Goal: Task Accomplishment & Management: Manage account settings

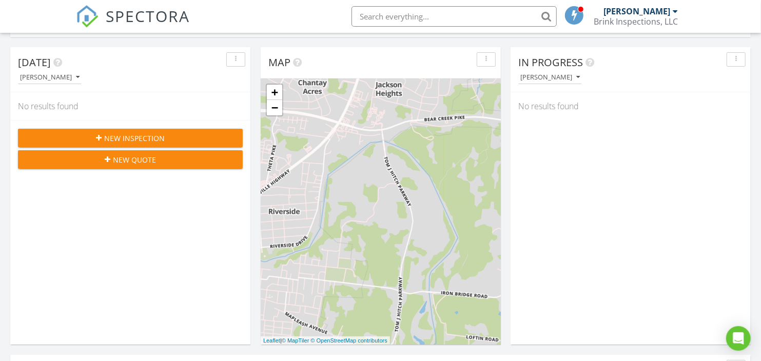
scroll to position [114, 0]
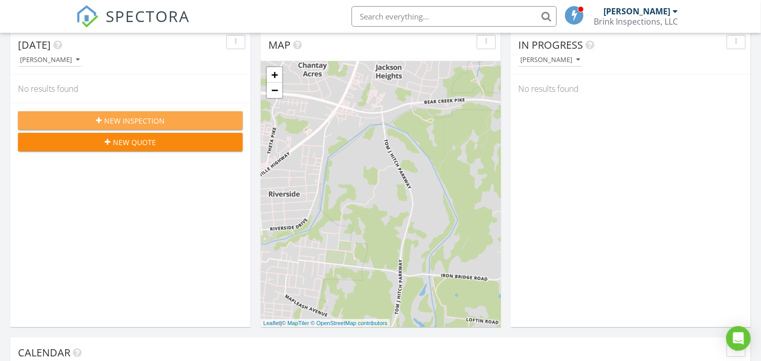
click at [170, 118] on div "New Inspection" at bounding box center [130, 120] width 208 height 11
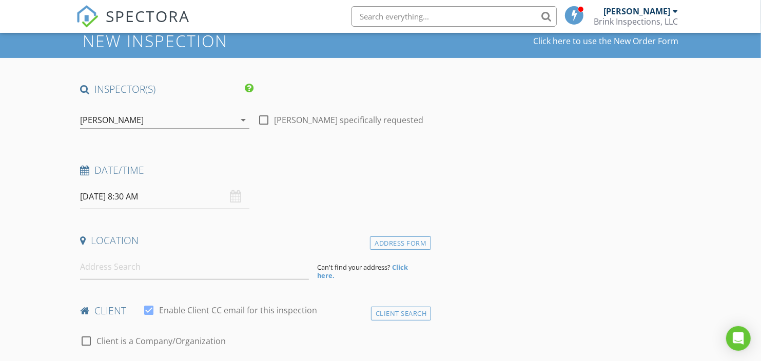
scroll to position [57, 0]
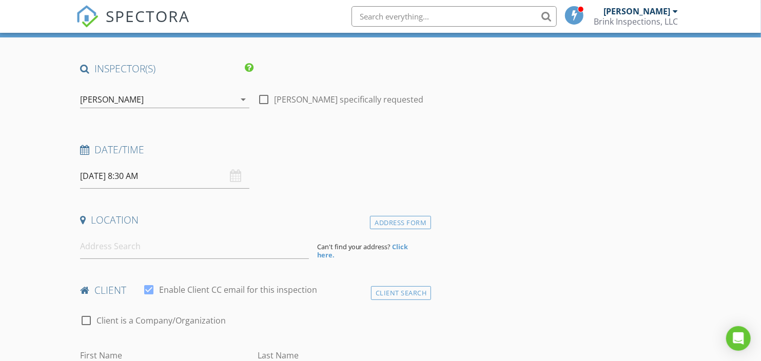
click at [235, 177] on div "08/28/2025 8:30 AM" at bounding box center [164, 176] width 169 height 25
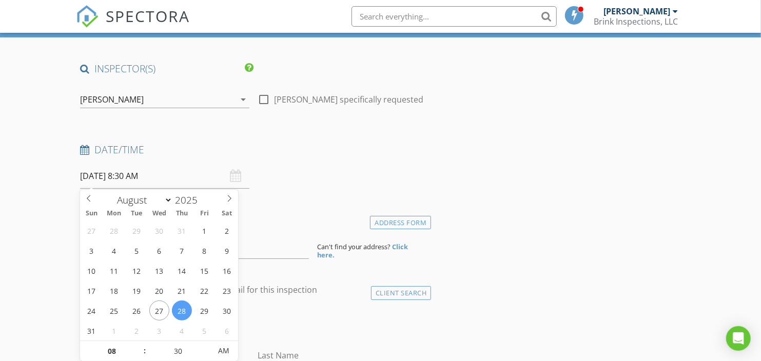
click at [164, 175] on input "08/28/2025 8:30 AM" at bounding box center [164, 176] width 169 height 25
select select "8"
click at [231, 200] on icon at bounding box center [229, 198] width 7 height 7
type input "[DATE] 8:30 AM"
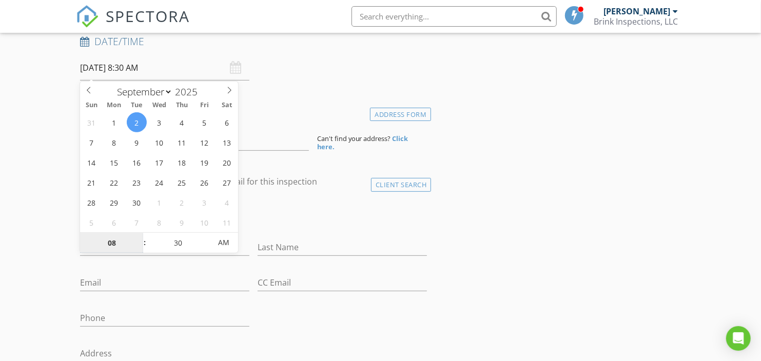
scroll to position [171, 0]
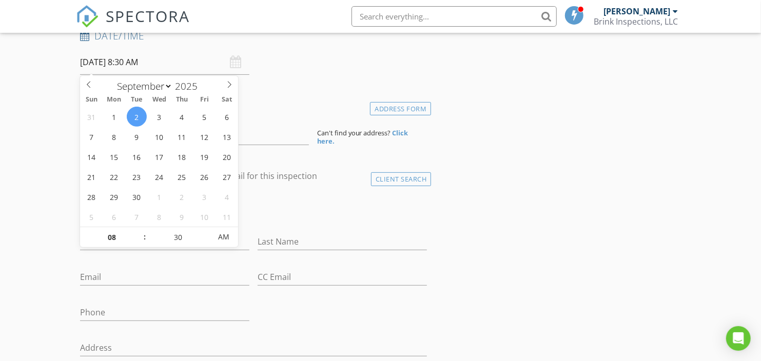
click at [278, 211] on div "check_box_outline_blank Client is a Company/Organization" at bounding box center [253, 212] width 347 height 27
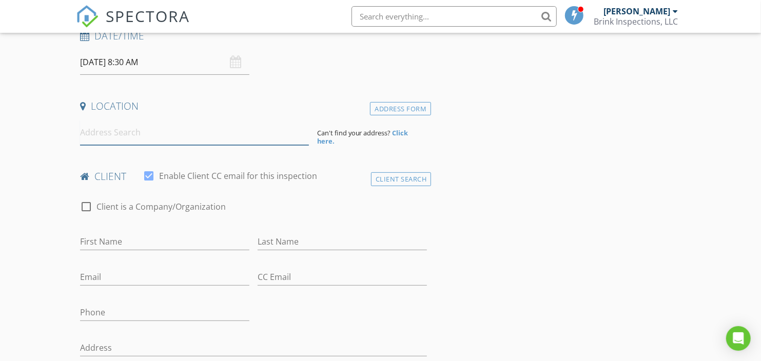
click at [124, 140] on input at bounding box center [194, 132] width 228 height 25
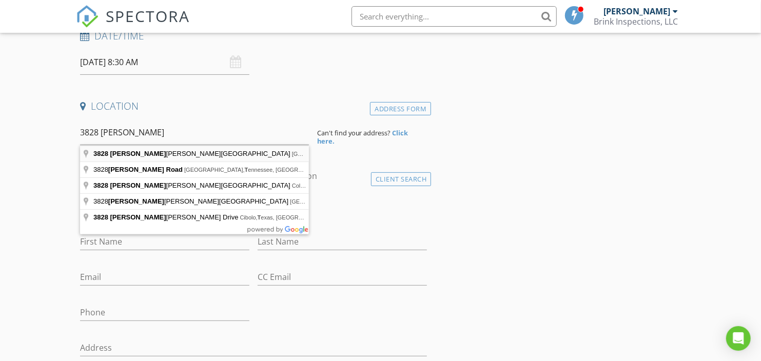
type input "3828 Roy Thompson Road, Mount Pleasant, Tennessee, USA"
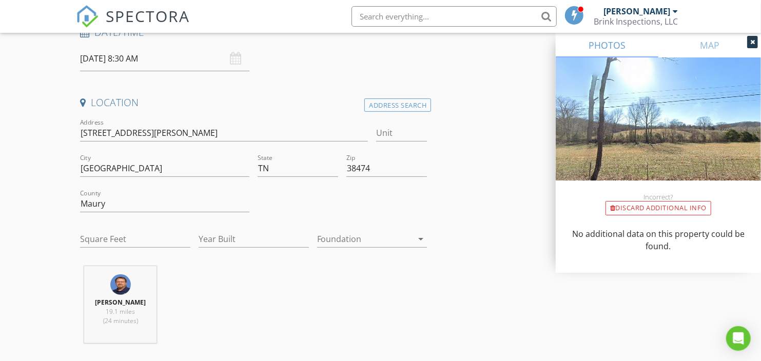
scroll to position [228, 0]
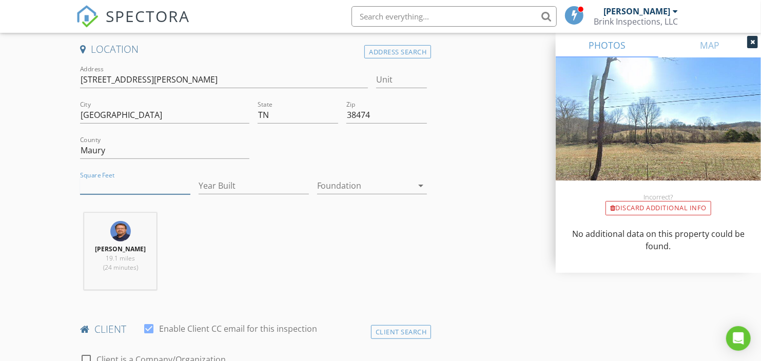
click at [118, 185] on input "Square Feet" at bounding box center [135, 185] width 110 height 17
click at [219, 177] on input "Year Built" at bounding box center [254, 185] width 110 height 17
type input "2024"
click at [347, 181] on div at bounding box center [365, 185] width 96 height 16
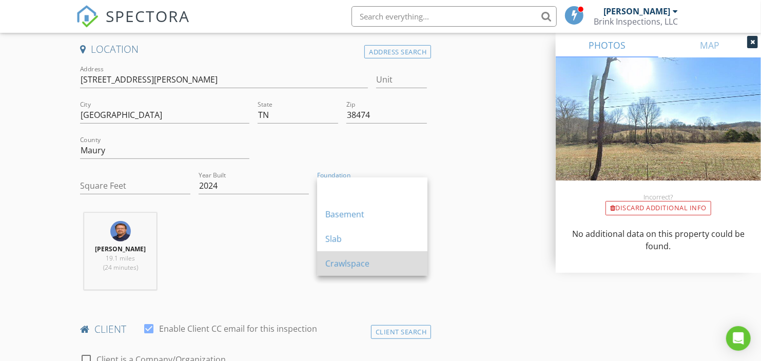
click at [339, 262] on div "Crawlspace" at bounding box center [372, 264] width 94 height 12
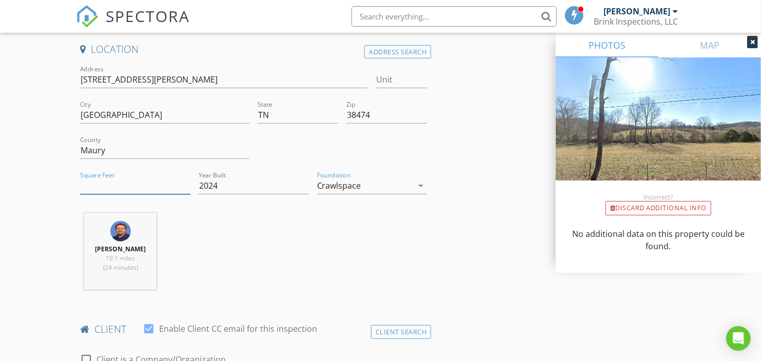
click at [129, 182] on input "Square Feet" at bounding box center [135, 185] width 110 height 17
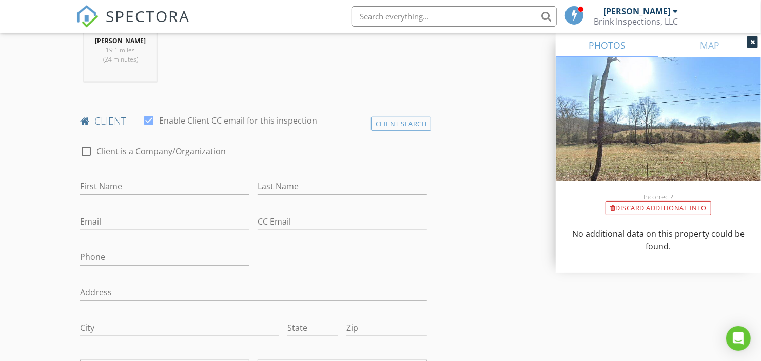
scroll to position [456, 0]
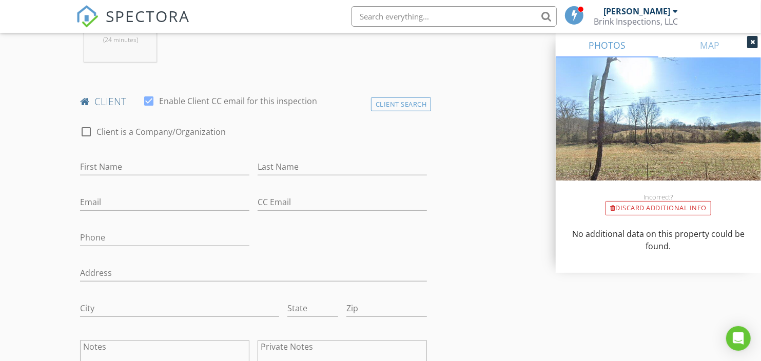
type input "1600"
click at [178, 166] on input "First Name" at bounding box center [164, 167] width 169 height 17
type input "Tosha"
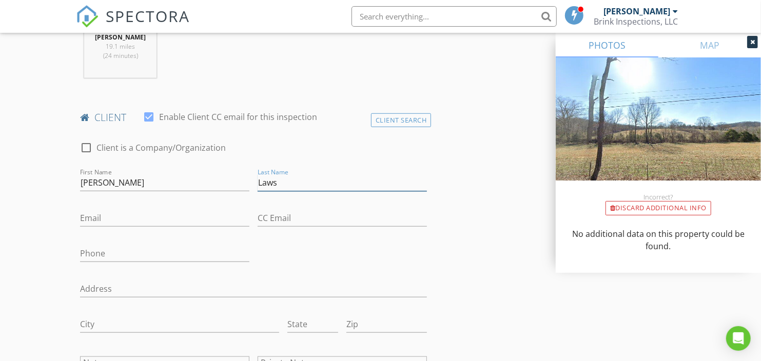
type input "Laws"
type input "carlaambrose8343@gmail.com"
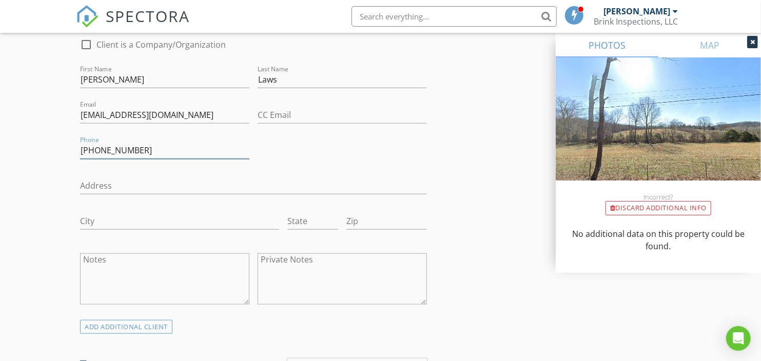
scroll to position [554, 0]
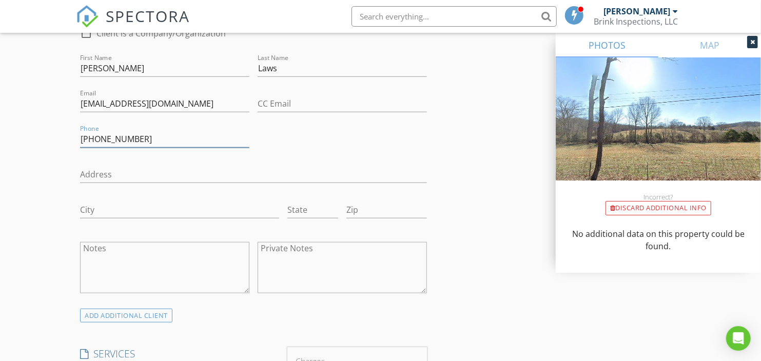
type input "931-774-6098"
click at [147, 170] on input "Address" at bounding box center [253, 174] width 347 height 17
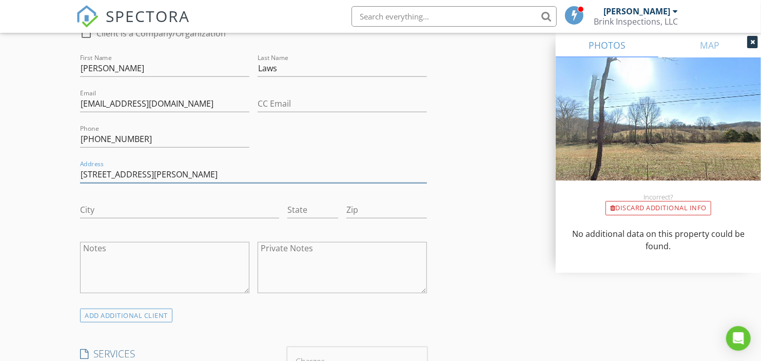
type input "3828 Roy Thompson Road"
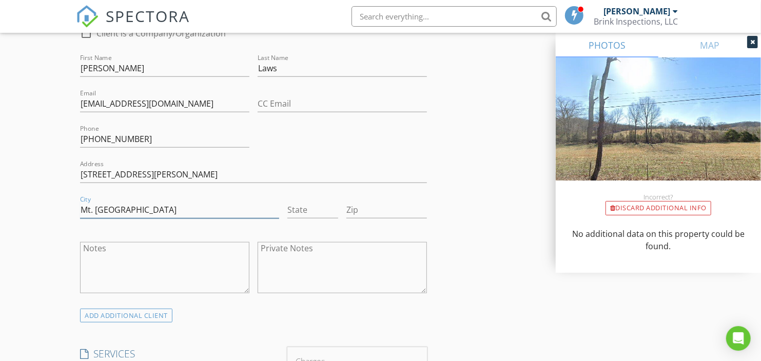
type input "Mt. Pleasant"
type input "t"
type input "Tennessee"
type input "."
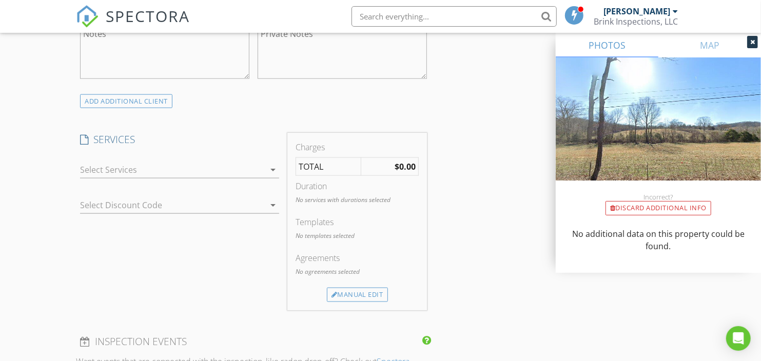
scroll to position [782, 0]
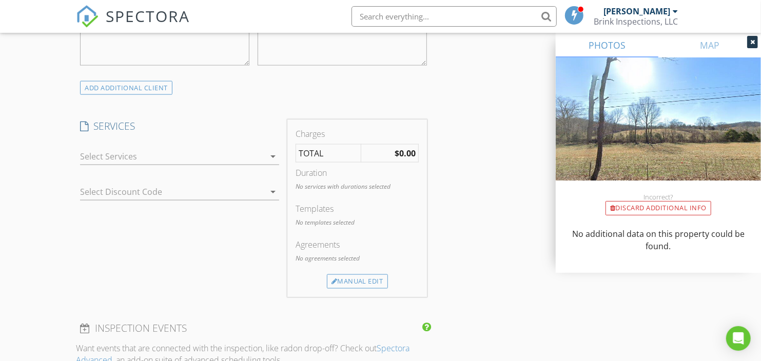
type input "38474"
click at [265, 155] on div "arrow_drop_down" at bounding box center [272, 156] width 14 height 12
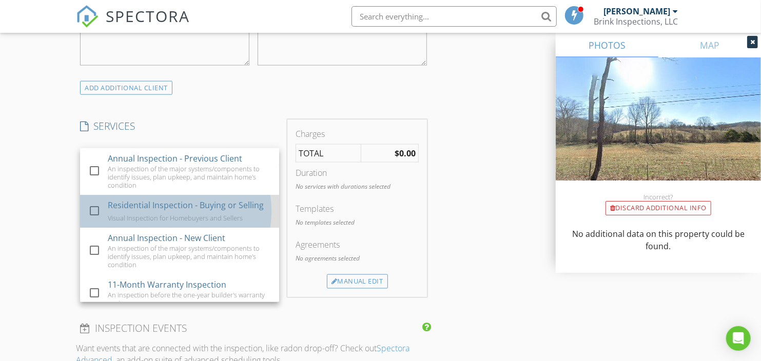
click at [151, 205] on div "Residential Inspection - Buying or Selling" at bounding box center [186, 205] width 156 height 12
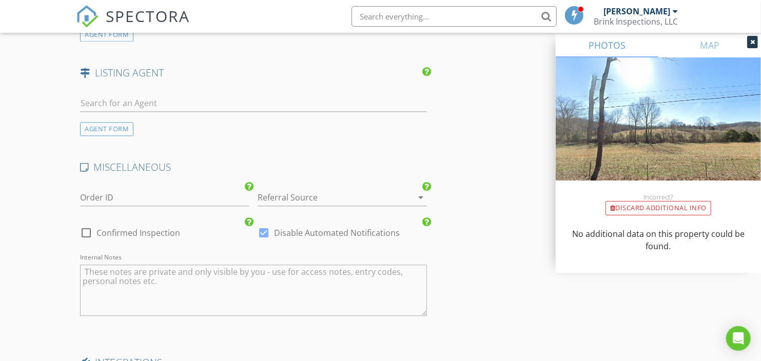
scroll to position [1432, 0]
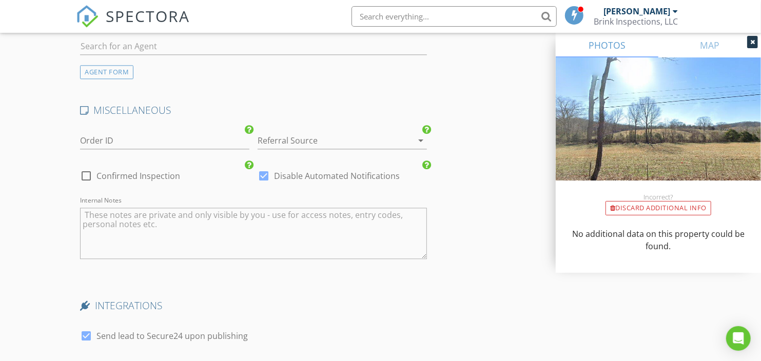
click at [86, 168] on div at bounding box center [85, 175] width 17 height 17
checkbox input "true"
click at [267, 167] on div at bounding box center [263, 175] width 17 height 17
checkbox input "false"
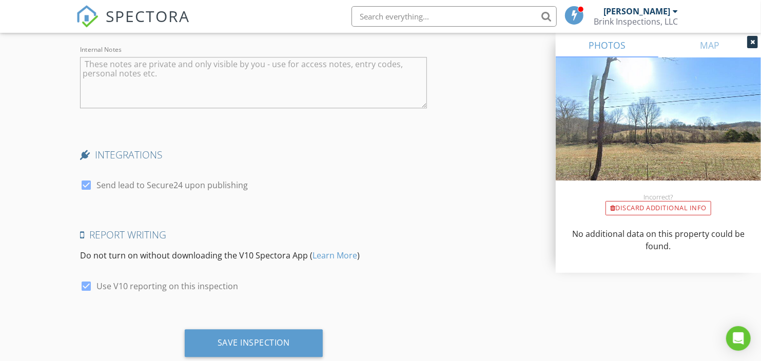
scroll to position [1603, 0]
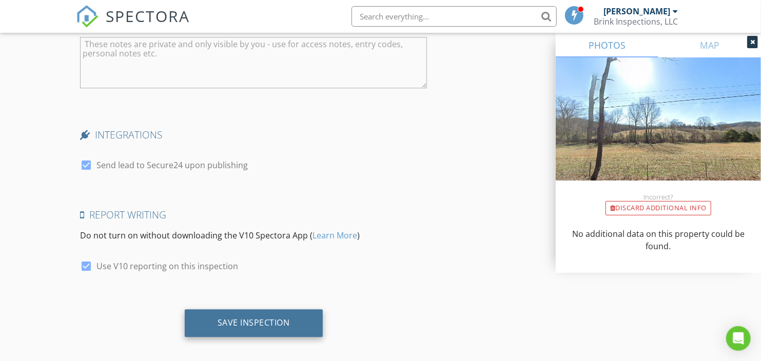
click at [279, 318] on div "Save Inspection" at bounding box center [254, 323] width 72 height 10
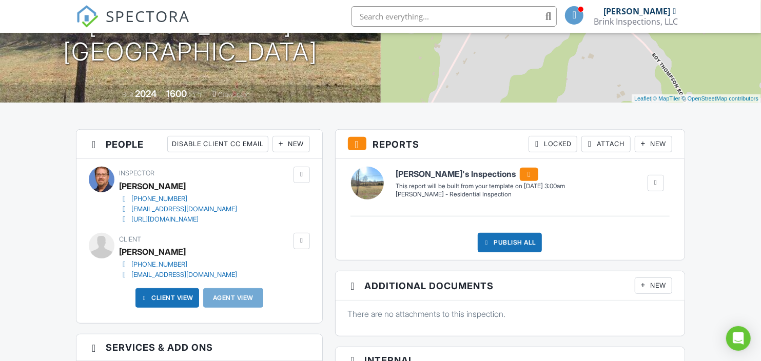
scroll to position [171, 0]
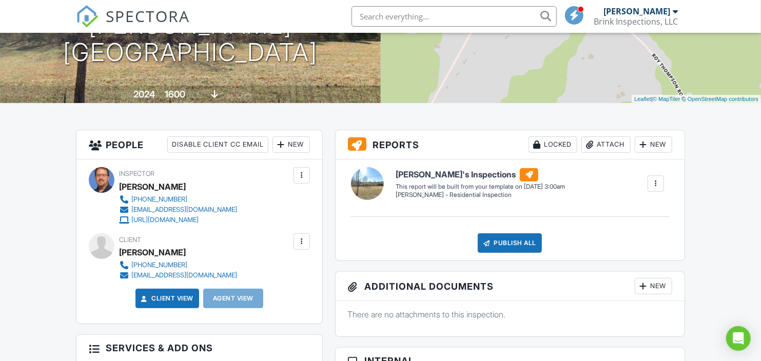
click at [146, 18] on span "SPECTORA" at bounding box center [148, 16] width 84 height 22
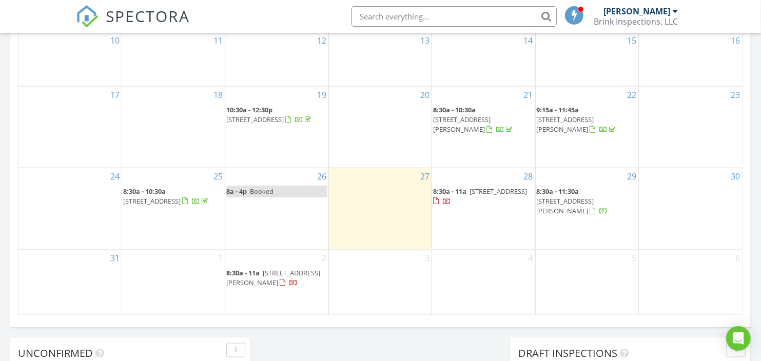
scroll to position [627, 0]
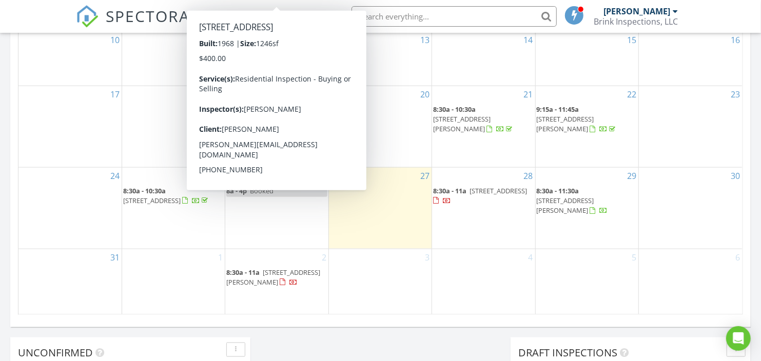
click at [19, 8] on nav "SPECTORA Kevin Brink Brink Inspections, LLC Role: Inspector Change Role Dashboa…" at bounding box center [380, 16] width 761 height 33
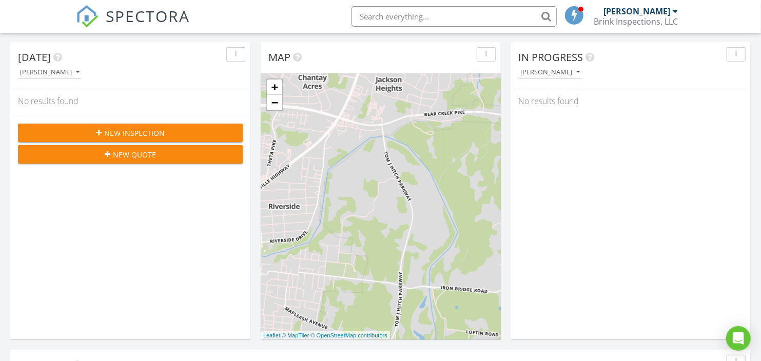
scroll to position [114, 0]
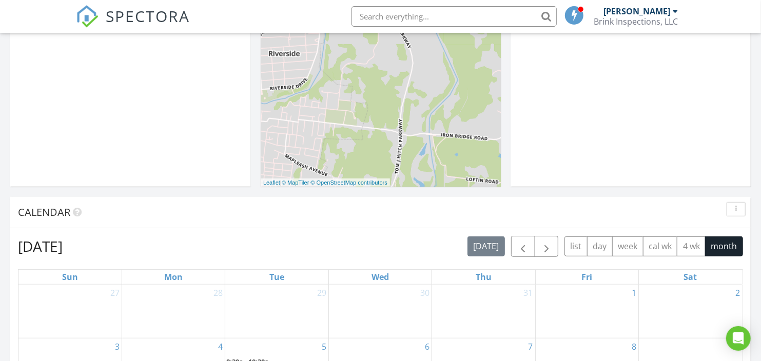
scroll to position [109, 0]
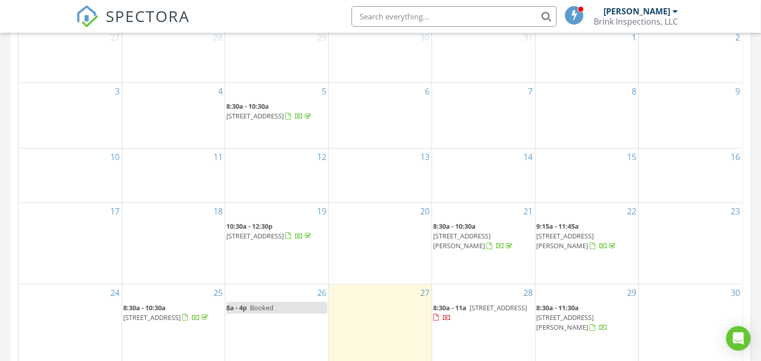
scroll to position [513, 0]
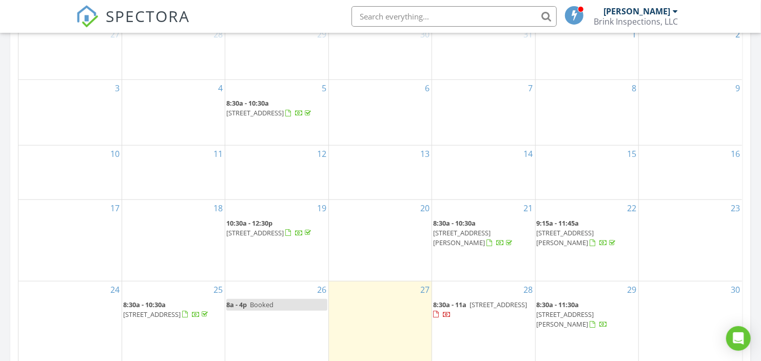
click at [463, 307] on span "8:30a - 11a" at bounding box center [449, 304] width 33 height 9
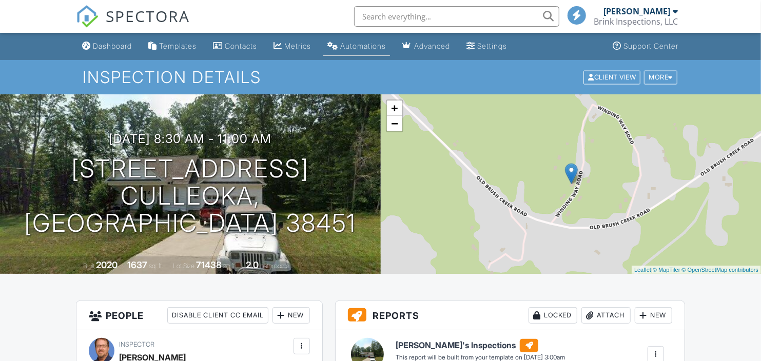
click at [381, 48] on div "Automations" at bounding box center [363, 46] width 46 height 9
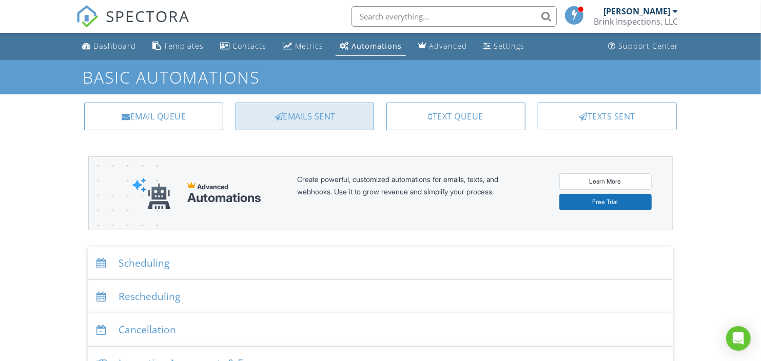
click at [293, 113] on div "Emails Sent" at bounding box center [304, 117] width 139 height 28
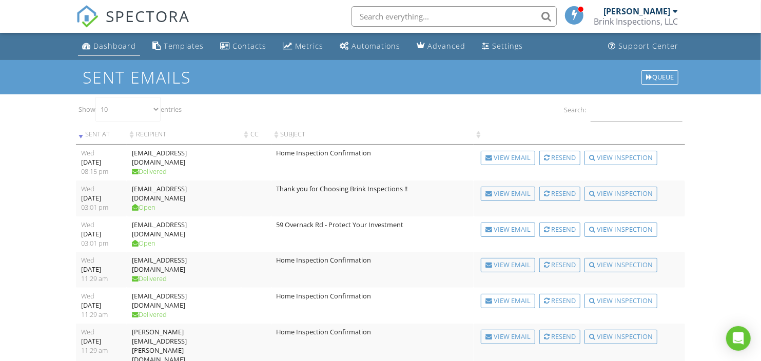
click at [107, 46] on div "Dashboard" at bounding box center [114, 46] width 43 height 10
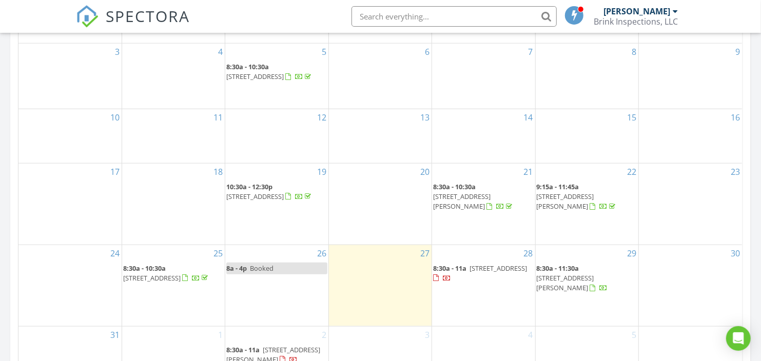
scroll to position [570, 0]
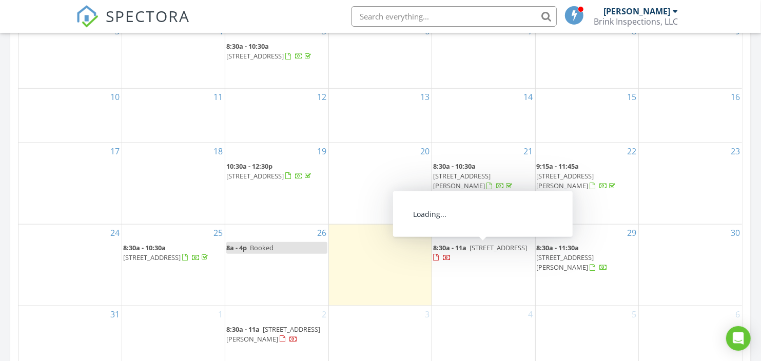
click at [483, 252] on span "2619 Winding Way Rd, Culleoka 38451" at bounding box center [497, 247] width 57 height 9
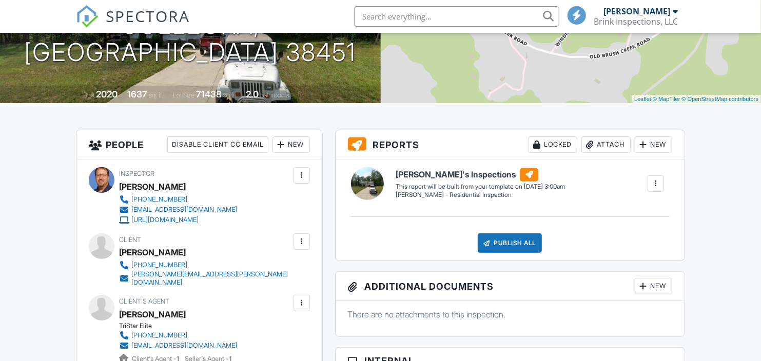
scroll to position [171, 0]
click at [301, 239] on div at bounding box center [301, 241] width 10 height 10
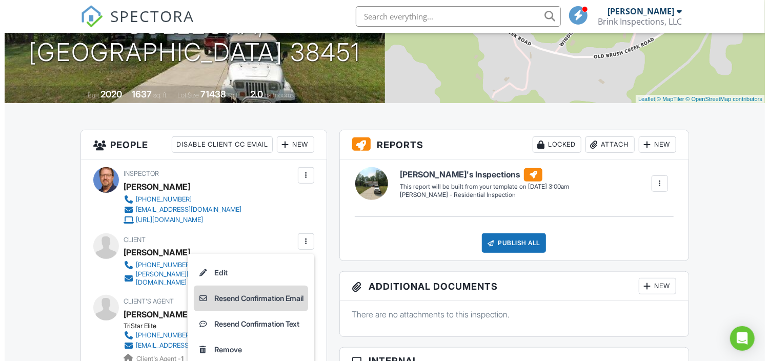
scroll to position [228, 0]
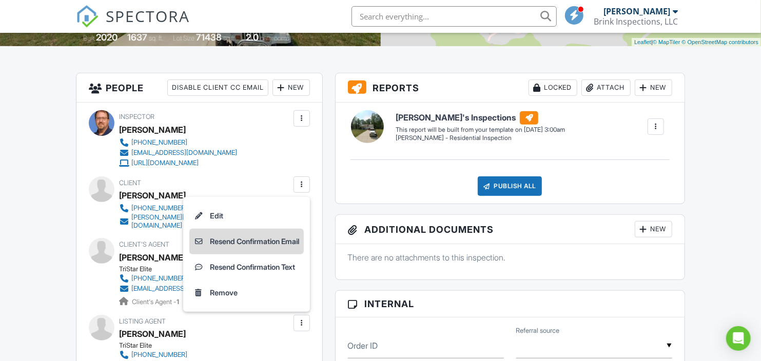
click at [256, 241] on li "Resend Confirmation Email" at bounding box center [246, 242] width 114 height 26
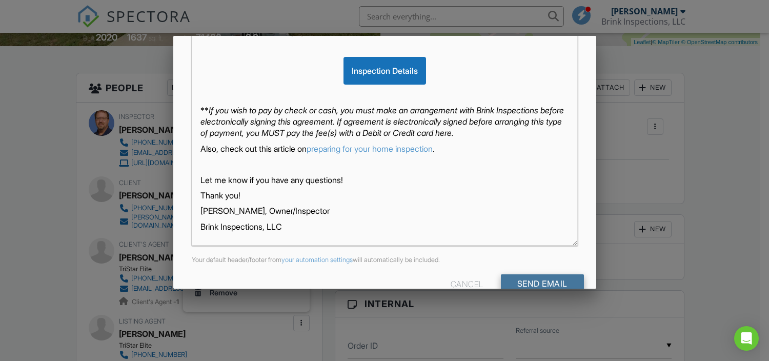
click at [523, 279] on input "Send Email" at bounding box center [542, 283] width 83 height 18
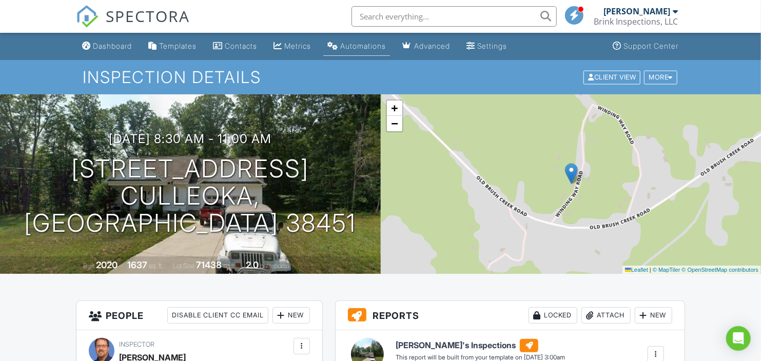
click at [338, 46] on div "Automations (Basic)" at bounding box center [332, 46] width 11 height 8
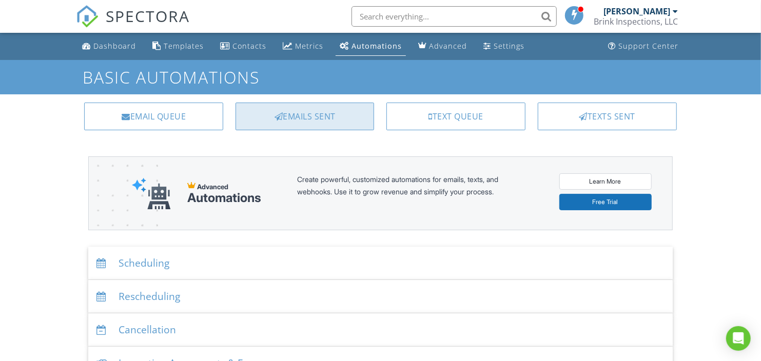
click at [322, 116] on div "Emails Sent" at bounding box center [304, 117] width 139 height 28
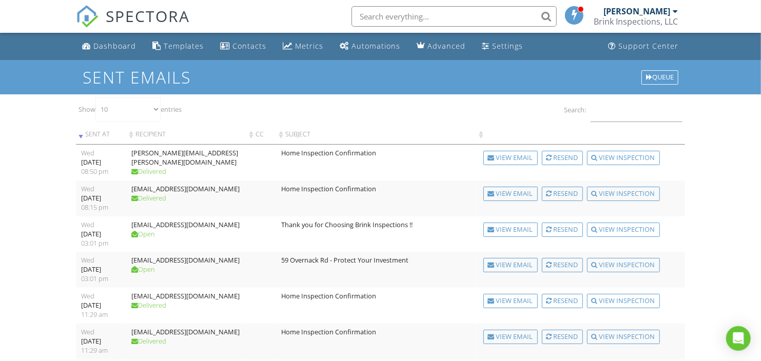
click at [155, 17] on span "SPECTORA" at bounding box center [148, 16] width 84 height 22
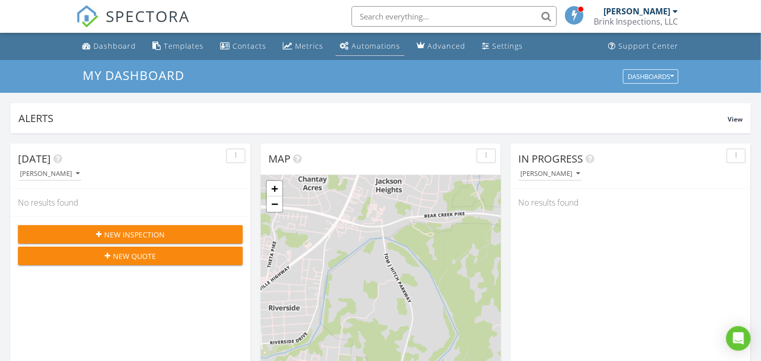
click at [353, 46] on div "Automations" at bounding box center [375, 46] width 49 height 10
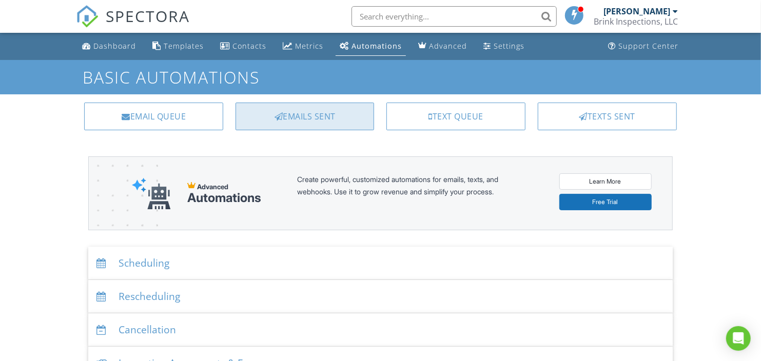
click at [325, 116] on div "Emails Sent" at bounding box center [304, 117] width 139 height 28
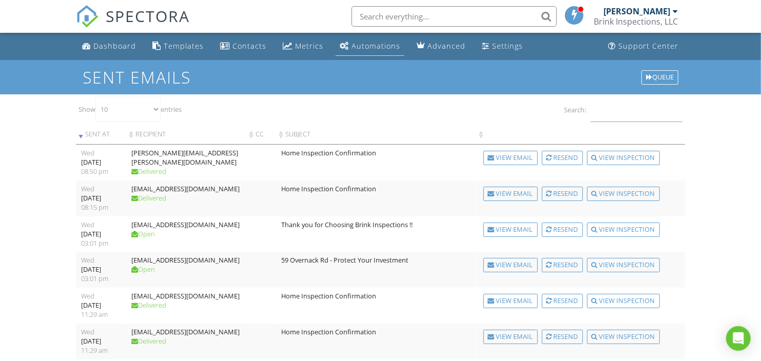
click at [351, 47] on div "Automations" at bounding box center [375, 46] width 49 height 10
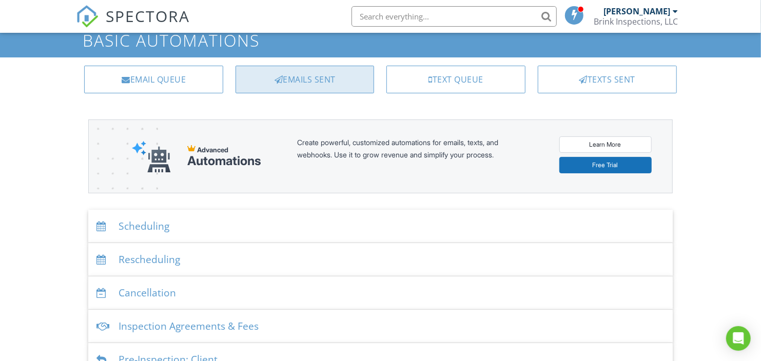
scroll to position [57, 0]
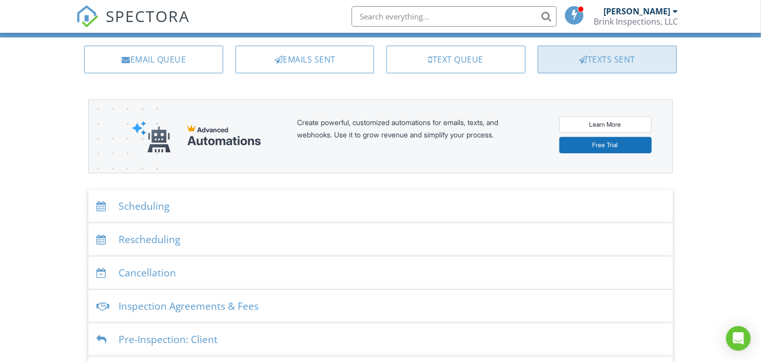
click at [616, 58] on div "Texts Sent" at bounding box center [607, 60] width 139 height 28
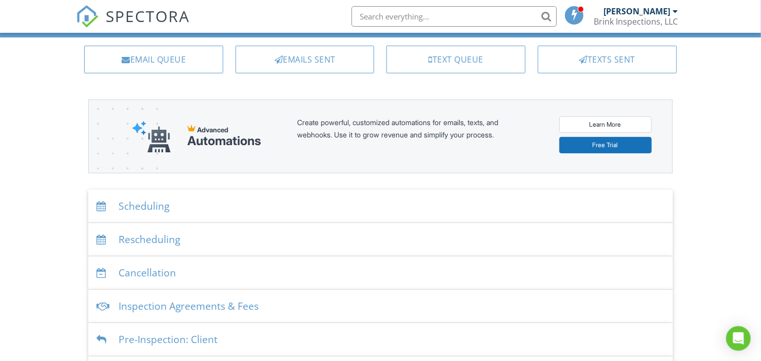
click at [152, 17] on span "SPECTORA" at bounding box center [148, 16] width 84 height 22
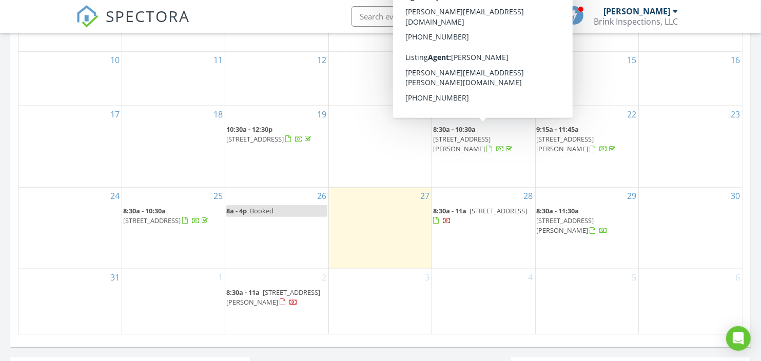
scroll to position [627, 0]
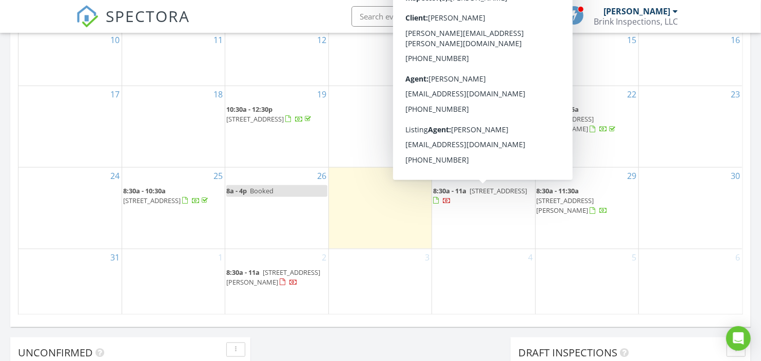
click at [474, 193] on span "2619 Winding Way Rd, Culleoka 38451" at bounding box center [497, 190] width 57 height 9
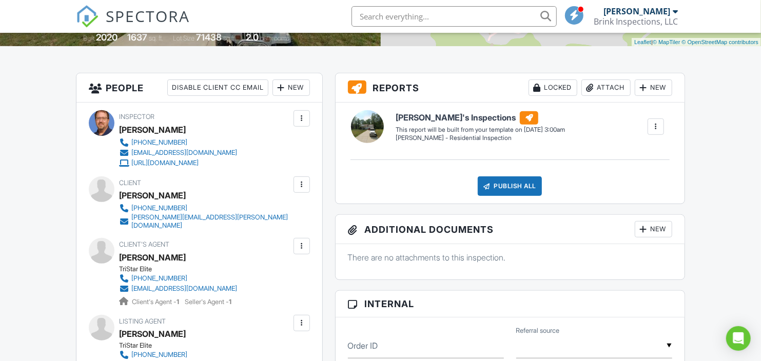
click at [303, 184] on div at bounding box center [301, 185] width 10 height 10
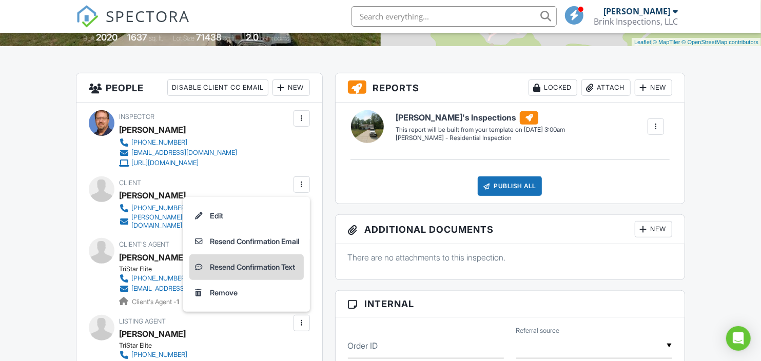
click at [285, 268] on li "Resend Confirmation Text" at bounding box center [246, 267] width 114 height 26
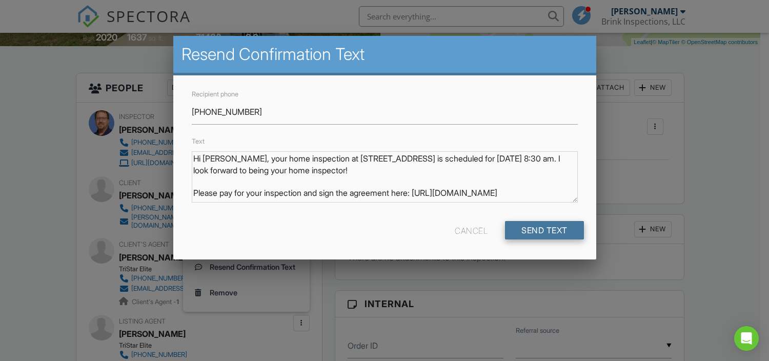
click at [541, 234] on input "Send Text" at bounding box center [544, 230] width 79 height 18
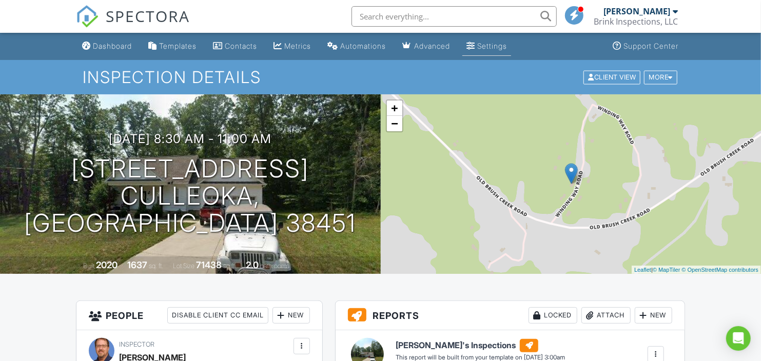
click at [493, 47] on div "Settings" at bounding box center [492, 46] width 30 height 9
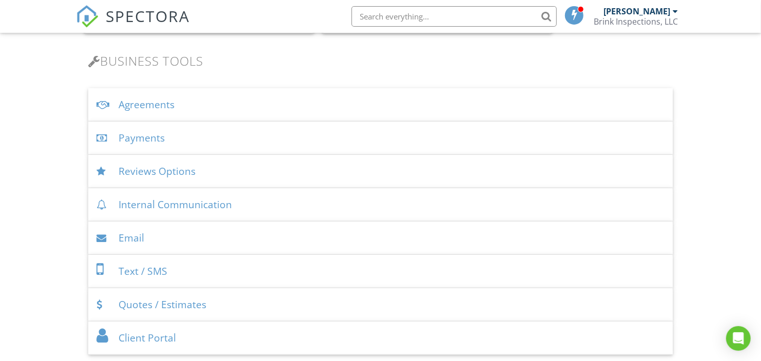
scroll to position [342, 0]
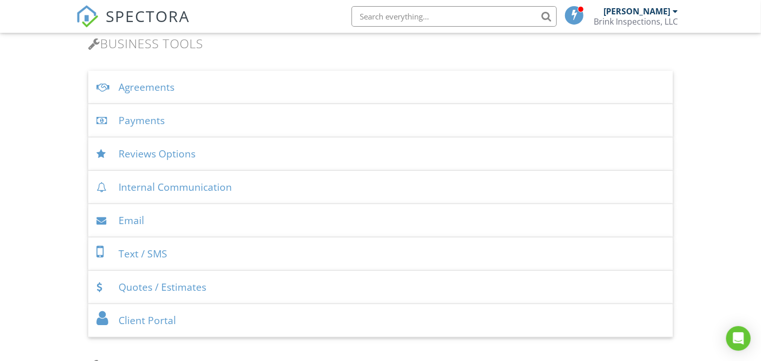
click at [250, 95] on div "Agreements" at bounding box center [380, 87] width 584 height 33
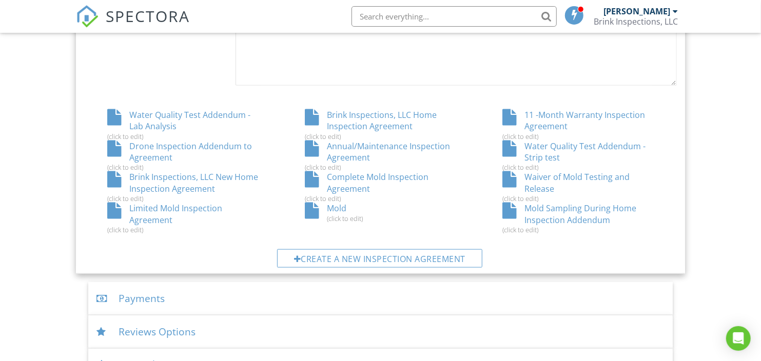
scroll to position [570, 0]
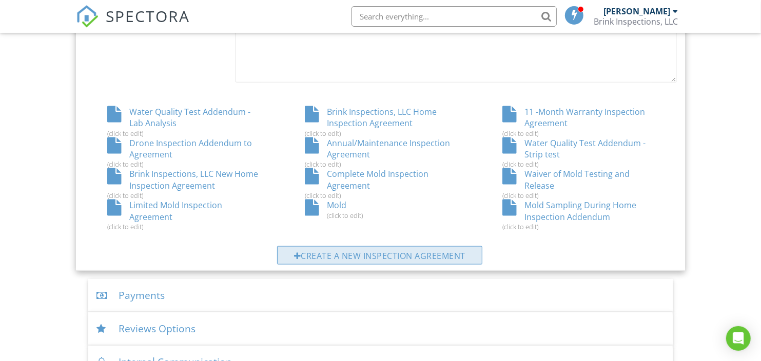
click at [382, 255] on div "Create a new inspection agreement" at bounding box center [379, 255] width 205 height 18
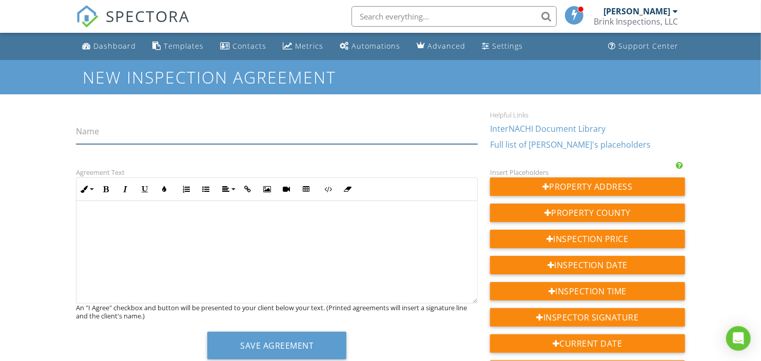
click at [143, 132] on input "Name" at bounding box center [277, 131] width 402 height 25
type input "Pay at Inspection Agreement"
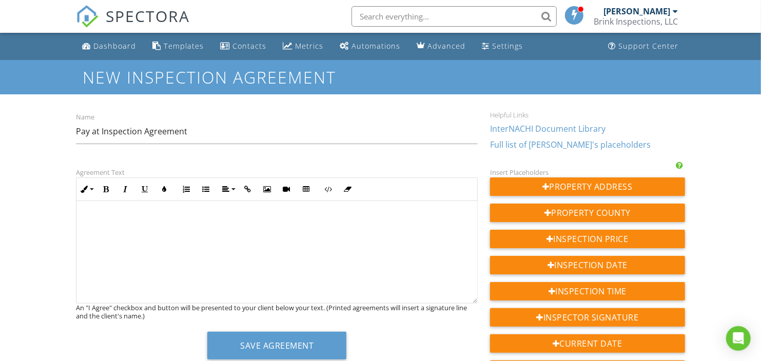
click at [114, 218] on p at bounding box center [277, 218] width 384 height 11
click at [225, 135] on input "Pay at Inspection Agreement" at bounding box center [277, 131] width 402 height 25
type input "Pay at Inspection Addendum"
click at [177, 224] on p "This ​ ​" at bounding box center [277, 218] width 384 height 11
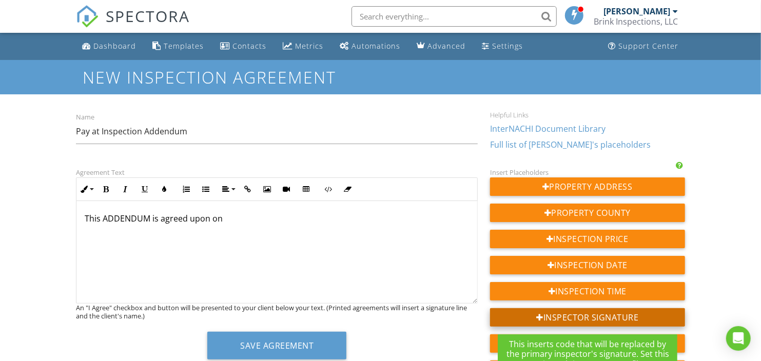
scroll to position [57, 0]
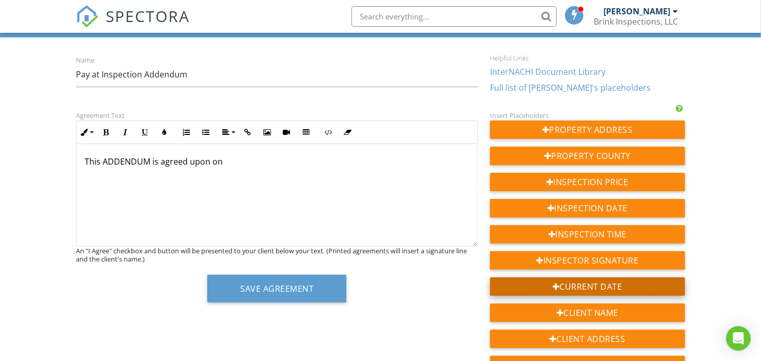
click at [513, 287] on div "Current Date" at bounding box center [587, 287] width 194 height 18
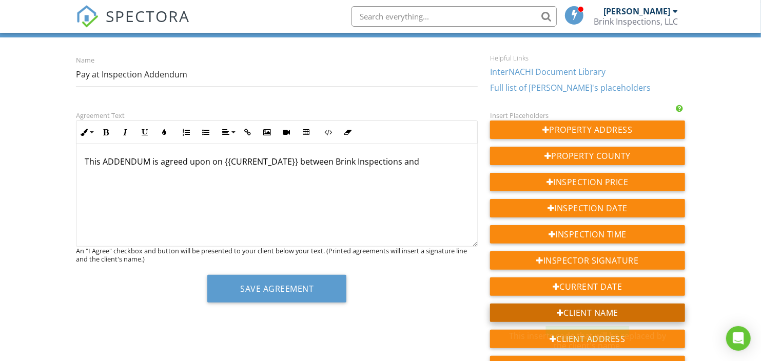
click at [607, 310] on div "Client Name" at bounding box center [587, 313] width 194 height 18
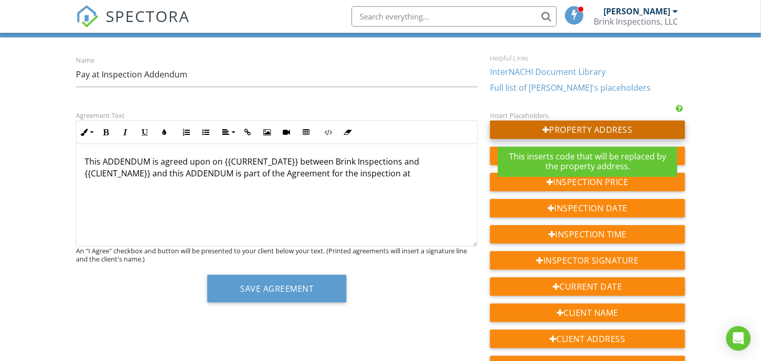
click at [573, 131] on div "Property Address" at bounding box center [587, 130] width 194 height 18
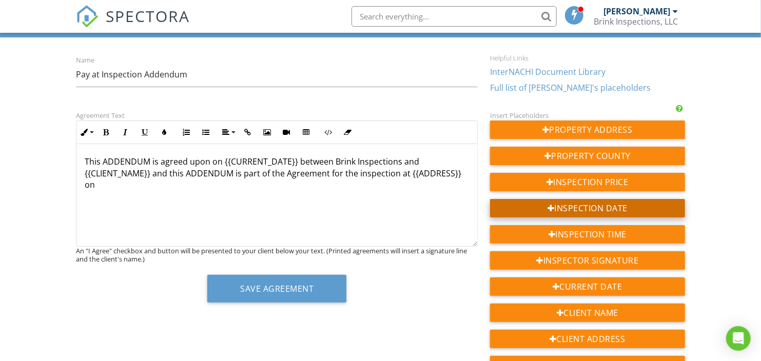
click at [602, 204] on div "Inspection Date" at bounding box center [587, 208] width 194 height 18
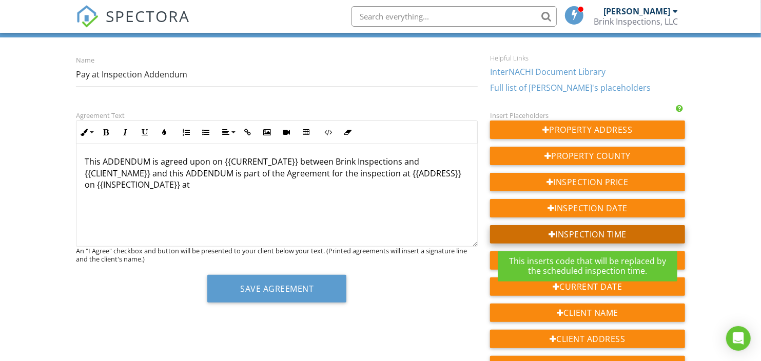
click at [578, 234] on div "Inspection Time" at bounding box center [587, 234] width 194 height 18
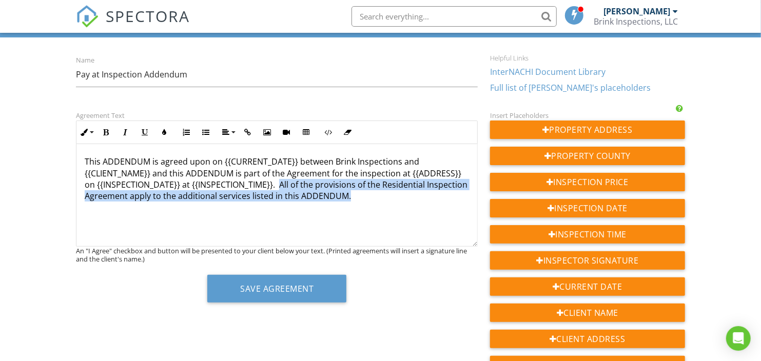
drag, startPoint x: 280, startPoint y: 183, endPoint x: 390, endPoint y: 204, distance: 112.2
click at [390, 204] on div "This ADDENDUM is agreed upon on {{CURRENT_DATE}} between Brink Inspections and …" at bounding box center [276, 195] width 401 height 103
click at [112, 133] on button "Bold" at bounding box center [105, 132] width 19 height 19
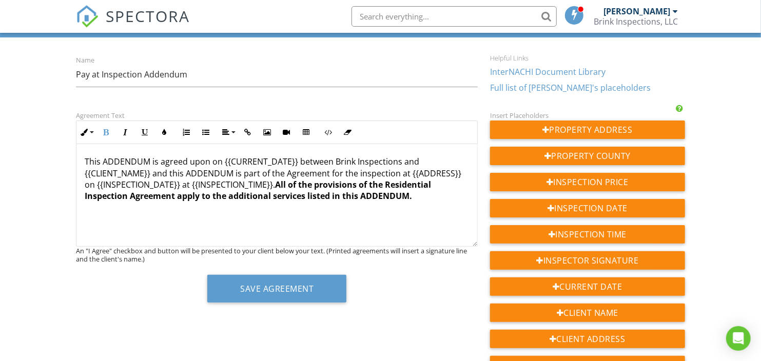
click at [433, 202] on div "This ADDENDUM is agreed upon on {{CURRENT_DATE}} between Brink Inspections and …" at bounding box center [276, 195] width 401 height 103
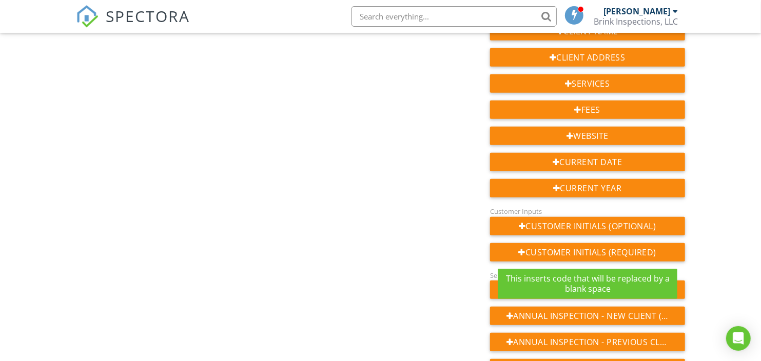
scroll to position [285, 0]
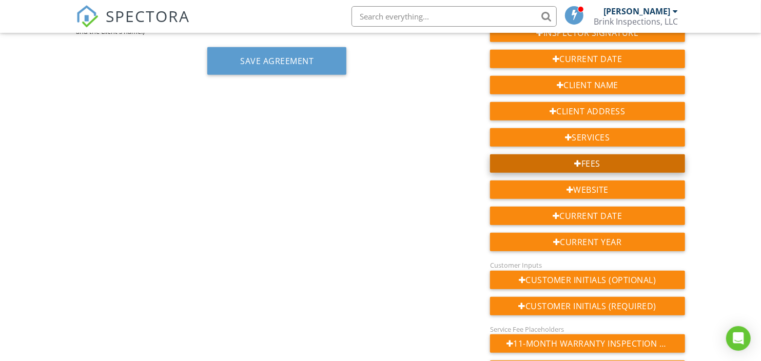
click at [572, 142] on div at bounding box center [568, 137] width 7 height 8
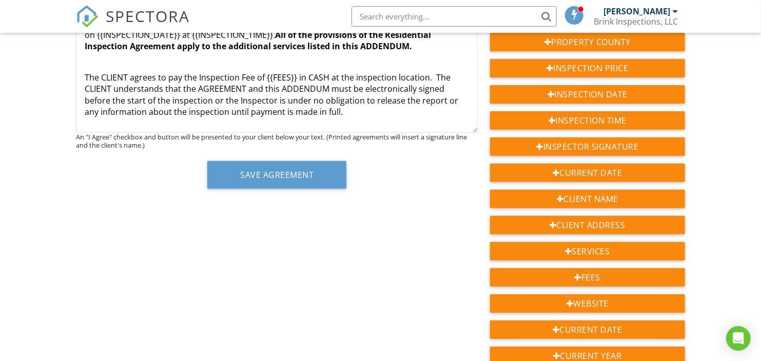
scroll to position [52, 0]
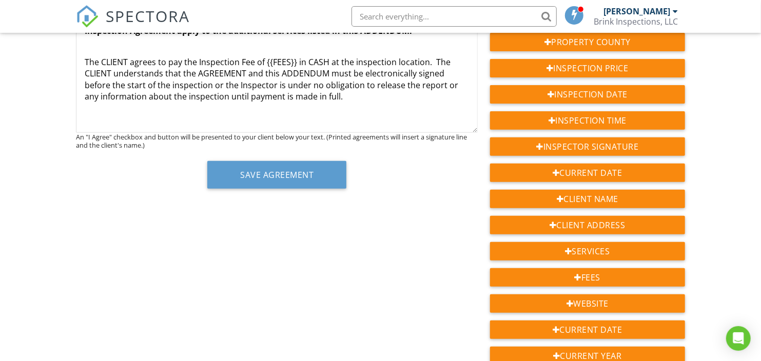
click at [363, 101] on p "The CLIENT agrees to pay the Inspection Fee of {{FEES}} in CASH at the inspecti…" at bounding box center [277, 79] width 384 height 46
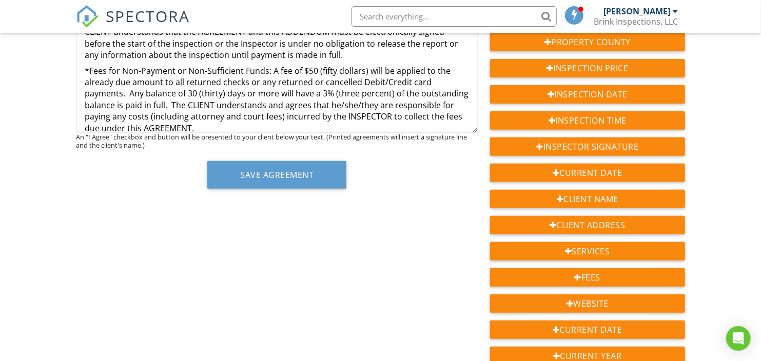
click at [124, 91] on p "*Fees for Non-Payment or Non-Sufficient Funds: A fee of $50 (fifty dollars) wil…" at bounding box center [277, 99] width 384 height 69
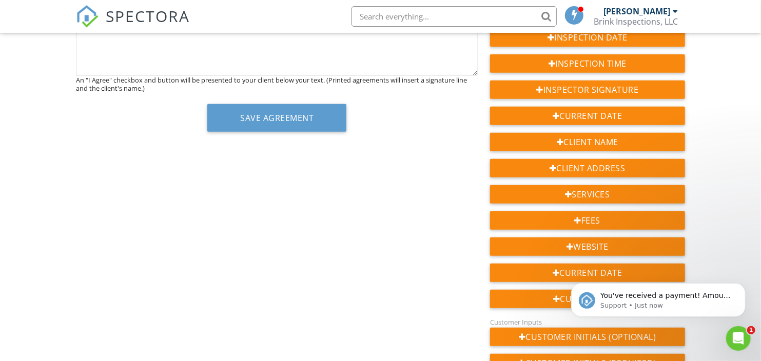
scroll to position [171, 0]
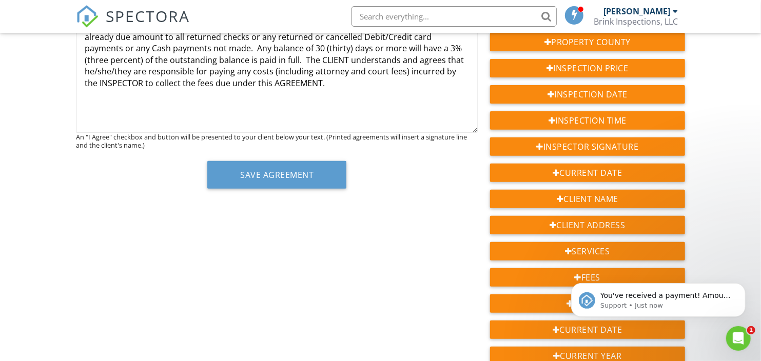
click at [348, 83] on p "*Fees for Non-Payment or Non-Sufficient Funds: A fee of $50 (fifty dollars) wil…" at bounding box center [277, 54] width 384 height 69
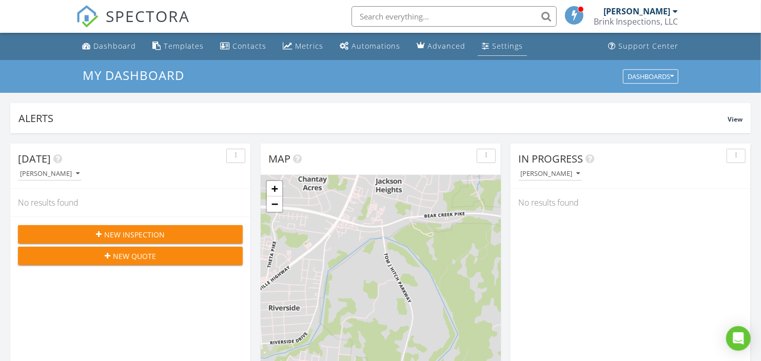
click at [492, 49] on div "Settings" at bounding box center [507, 46] width 31 height 10
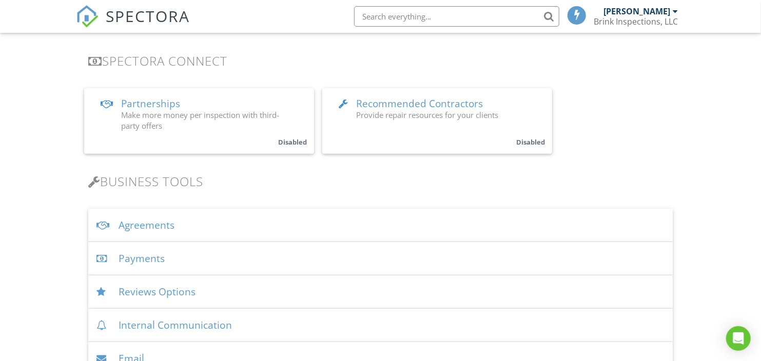
scroll to position [205, 0]
click at [213, 224] on div "Agreements" at bounding box center [380, 223] width 584 height 33
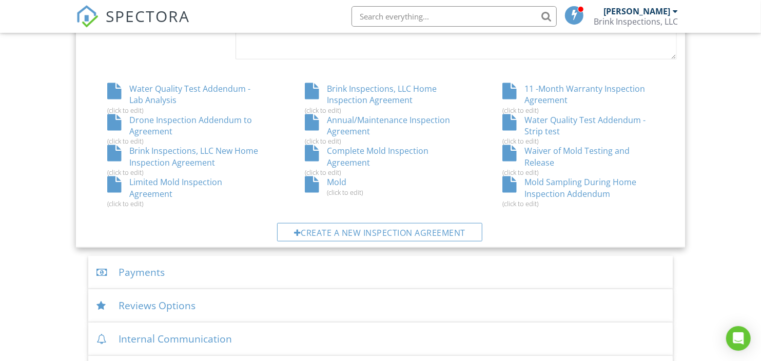
scroll to position [604, 0]
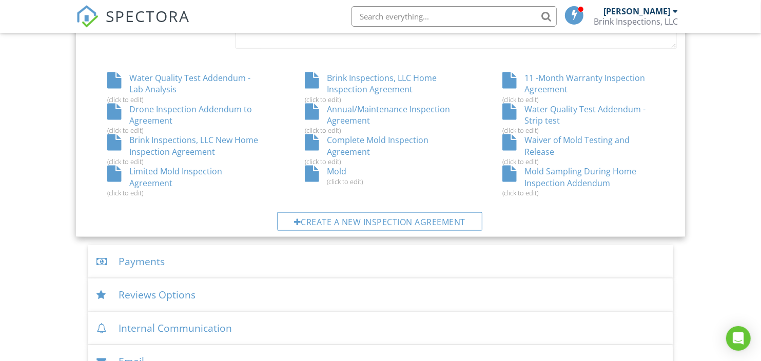
click at [216, 77] on div "Water Quality Test Addendum - Lab Analysis (click to edit)" at bounding box center [182, 87] width 197 height 31
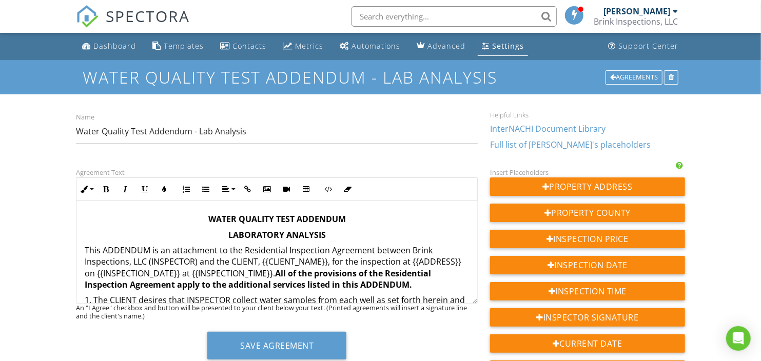
scroll to position [57, 0]
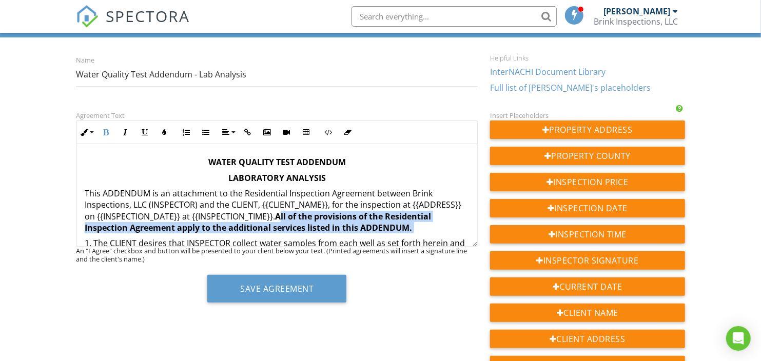
drag, startPoint x: 279, startPoint y: 218, endPoint x: 416, endPoint y: 233, distance: 137.4
click at [416, 233] on p "This ADDENDUM is an attachment to the Residential Inspection Agreement between …" at bounding box center [277, 211] width 384 height 46
copy p "All of the provisions of the Residential Inspection Agreement apply to the addi…"
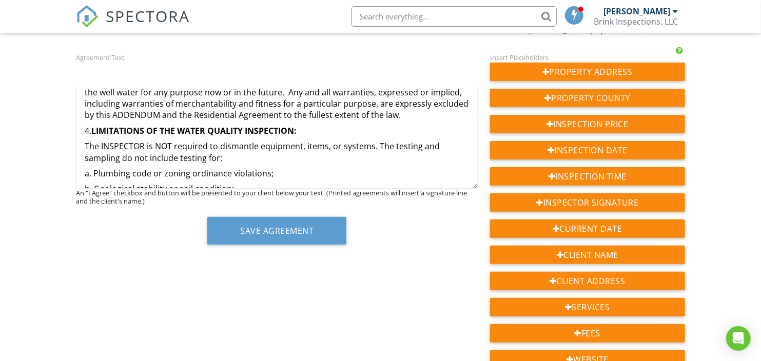
scroll to position [0, 0]
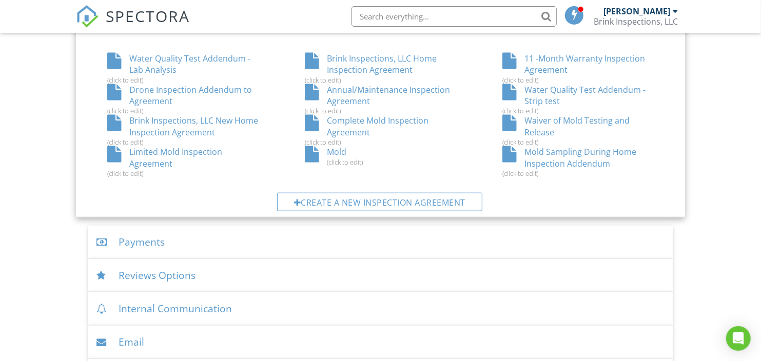
scroll to position [604, 0]
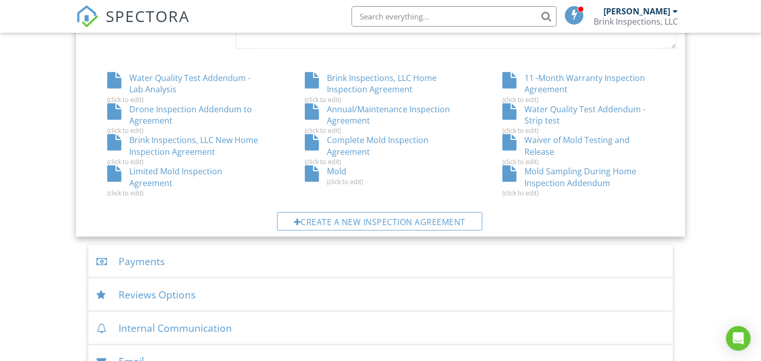
click at [189, 139] on div "Brink Inspections, LLC New Home Inspection Agreement (click to edit)" at bounding box center [182, 149] width 197 height 31
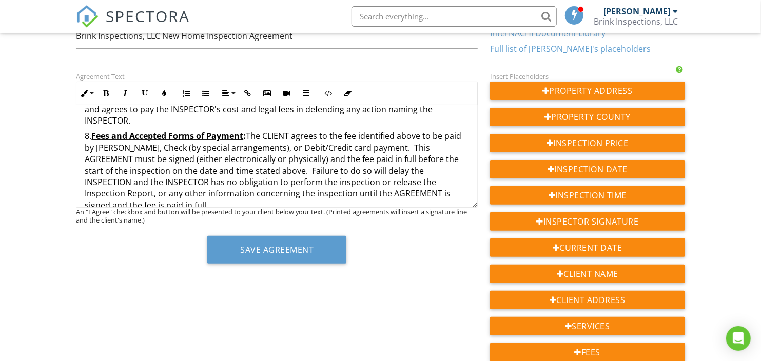
scroll to position [964, 0]
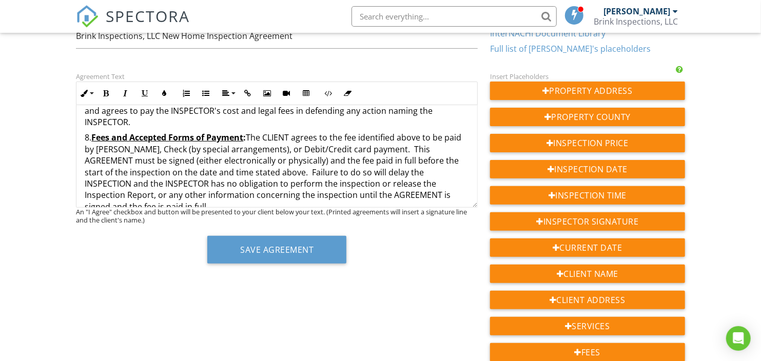
drag, startPoint x: 91, startPoint y: 106, endPoint x: 132, endPoint y: 117, distance: 42.6
click at [132, 117] on div "This AGREEMENT is made this day, {{CURRENT_DATE}}, by and between Brink Inspect…" at bounding box center [276, 194] width 401 height 2106
click at [228, 122] on p "7. No Liability for Third-Party Reliance on Inspection Report : The inspection …" at bounding box center [277, 70] width 384 height 115
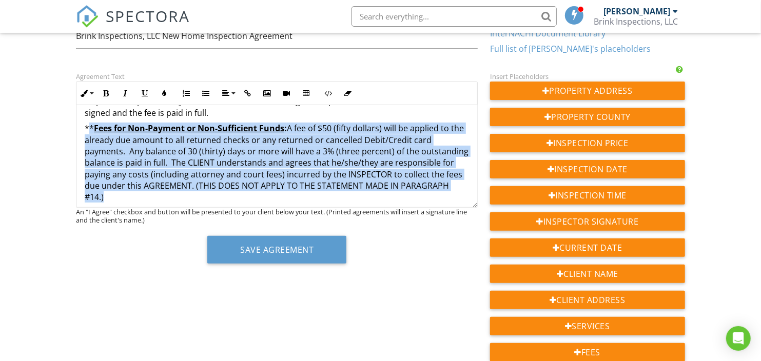
scroll to position [1078, 0]
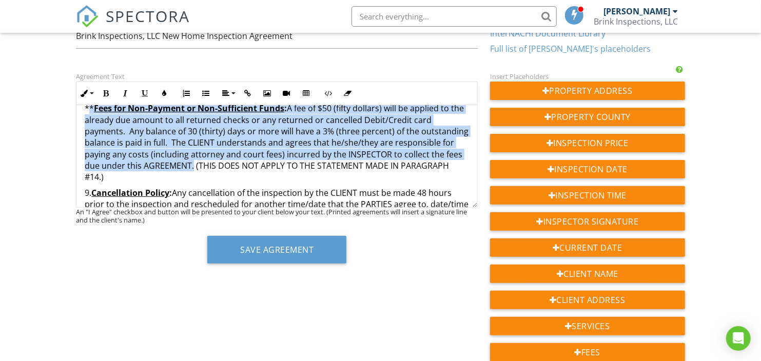
drag, startPoint x: 91, startPoint y: 165, endPoint x: 252, endPoint y: 170, distance: 160.6
click at [252, 170] on p "** Fees for Non-Payment or Non-Sufficient Funds : A fee of $50 (fifty dollars) …" at bounding box center [277, 143] width 384 height 81
copy p "* Fees for Non-Payment or Non-Sufficient Funds : A fee of $50 (fifty dollars) w…"
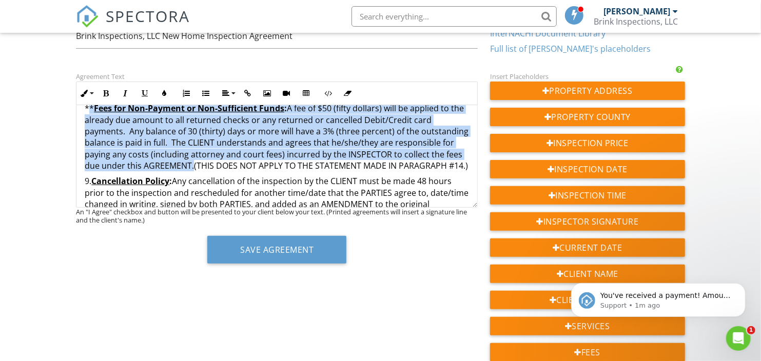
scroll to position [0, 0]
click at [166, 16] on span "SPECTORA" at bounding box center [148, 16] width 84 height 22
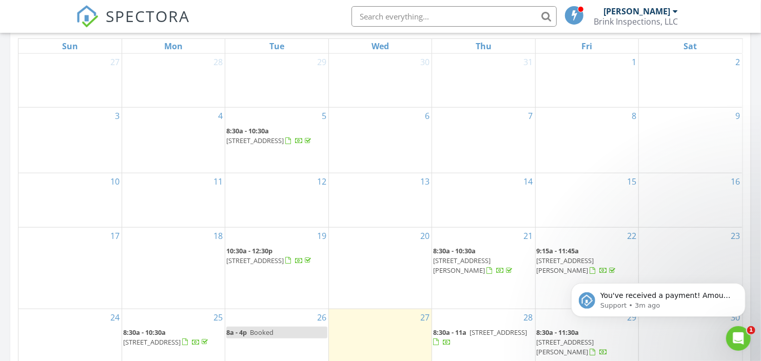
scroll to position [513, 0]
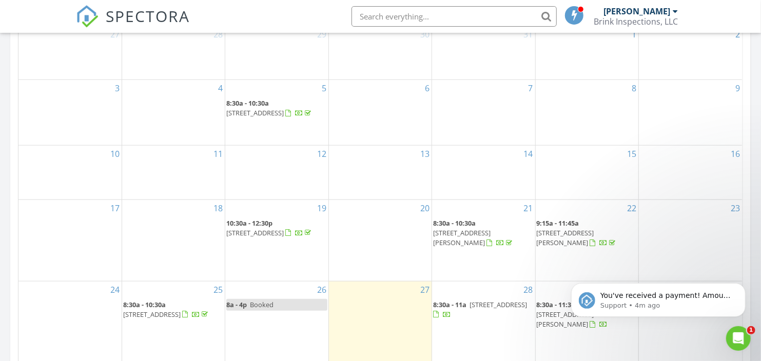
click at [482, 308] on span "2619 Winding Way Rd, Culleoka 38451" at bounding box center [497, 304] width 57 height 9
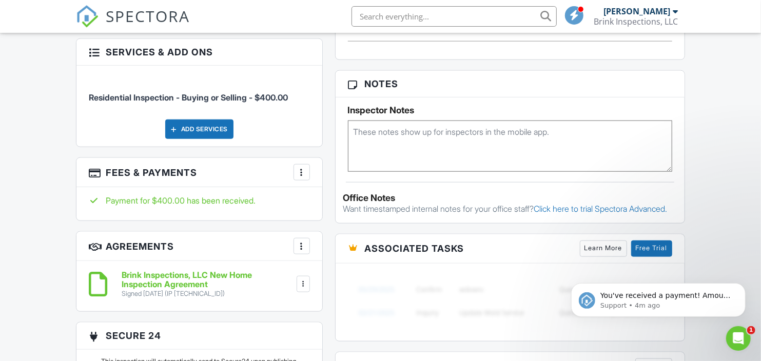
click at [300, 168] on div at bounding box center [301, 172] width 10 height 10
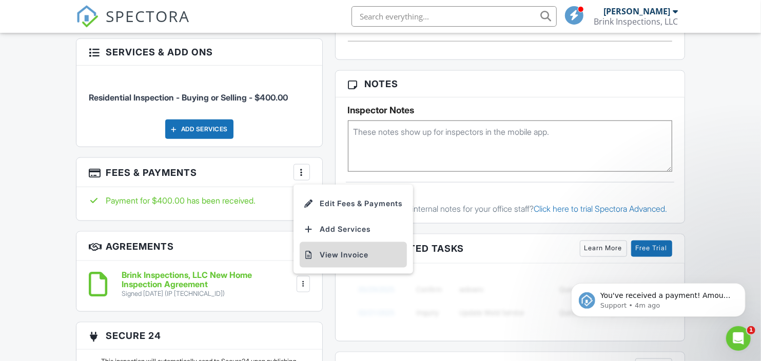
click at [360, 252] on li "View Invoice" at bounding box center [353, 255] width 107 height 26
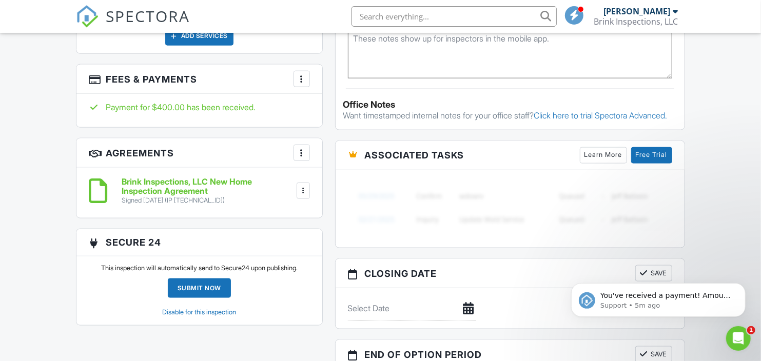
scroll to position [741, 0]
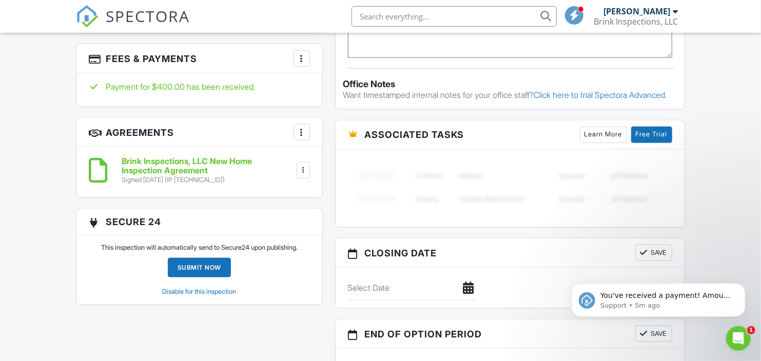
click at [304, 165] on div at bounding box center [303, 170] width 10 height 10
click at [286, 245] on li "Download" at bounding box center [274, 250] width 58 height 26
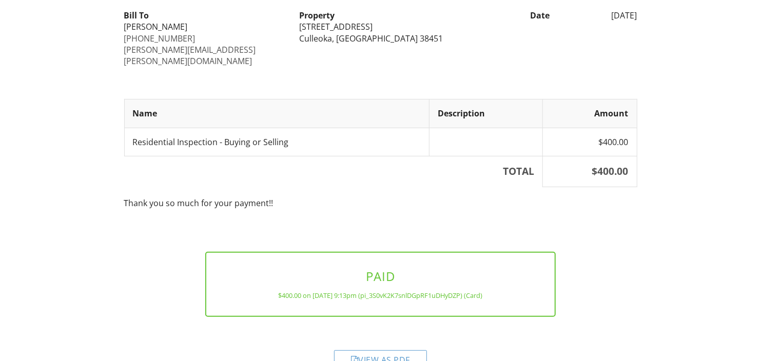
scroll to position [144, 0]
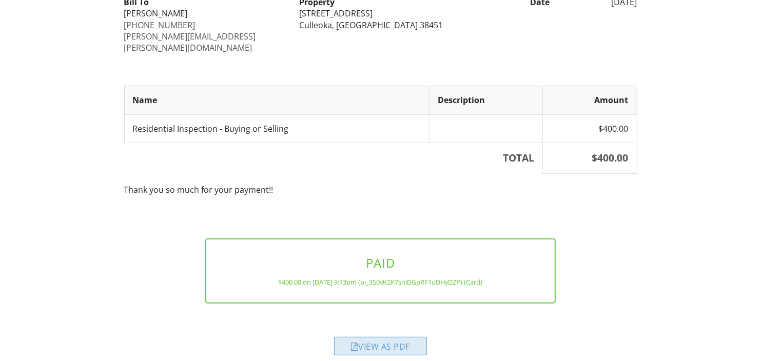
click at [398, 337] on div "View as PDF" at bounding box center [380, 346] width 93 height 18
